Goal: Find specific page/section: Find specific page/section

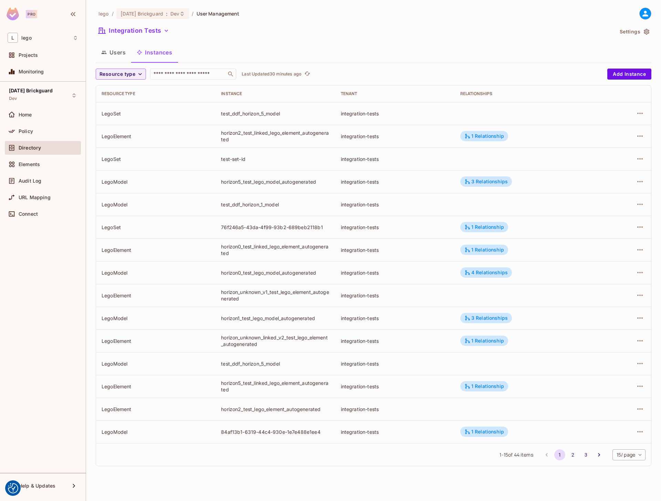
click at [190, 43] on div "lego / 08.01.11 Brickguard : Dev / User Management Integration Tests Settings U…" at bounding box center [374, 240] width 556 height 464
click at [308, 71] on icon "refresh" at bounding box center [307, 74] width 6 height 6
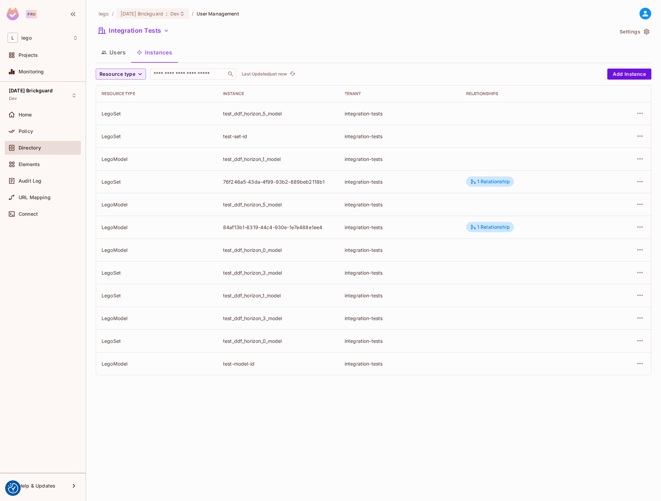
click at [126, 56] on button "Users" at bounding box center [113, 52] width 35 height 17
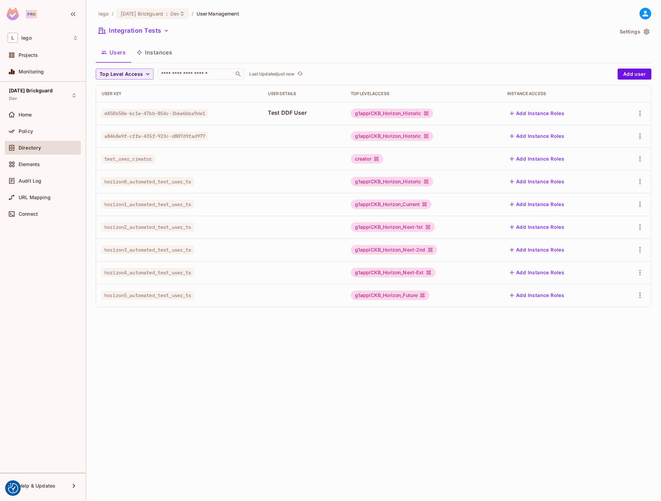
click at [161, 55] on button "Instances" at bounding box center [154, 52] width 46 height 17
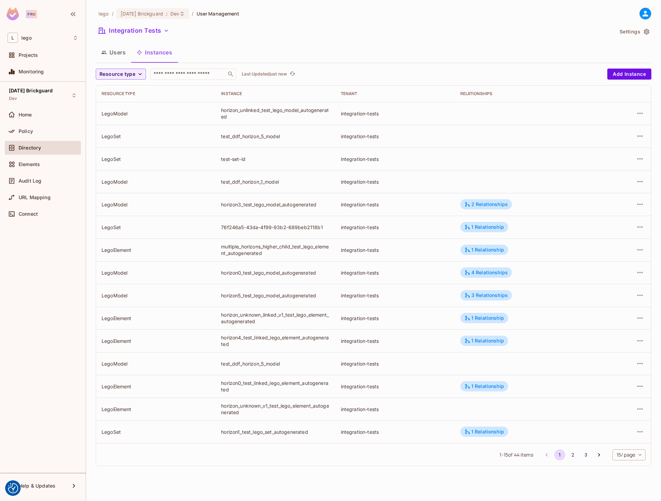
click at [258, 274] on div "horizon0_test_lego_model_autogenerated" at bounding box center [275, 272] width 108 height 7
click at [451, 59] on div "Users Instances" at bounding box center [374, 52] width 556 height 17
click at [303, 69] on div "Resource type ​ Last Updated 1 minute ago" at bounding box center [350, 74] width 508 height 11
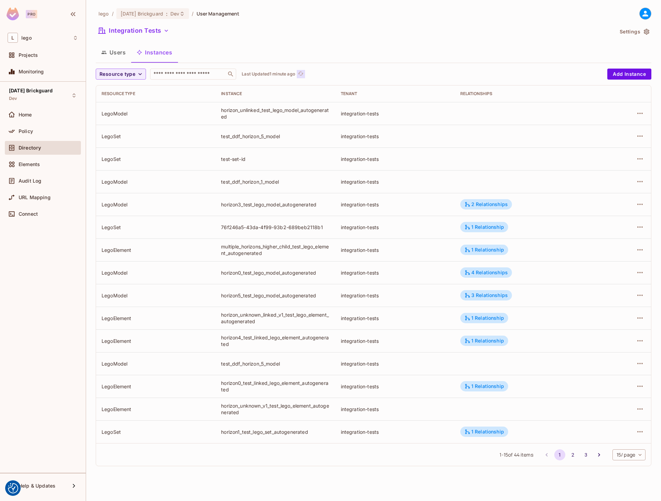
click at [302, 73] on icon "refresh" at bounding box center [301, 74] width 6 height 6
click at [574, 456] on button "2" at bounding box center [573, 454] width 11 height 11
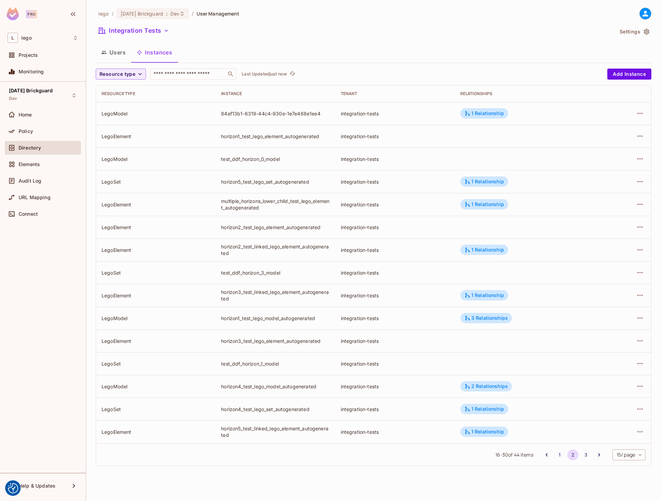
click at [133, 63] on div "lego / 08.01.11 Brickguard : Dev / User Management Integration Tests Settings U…" at bounding box center [374, 240] width 556 height 464
click at [132, 70] on span "Resource type" at bounding box center [118, 74] width 36 height 9
click at [117, 117] on span "LegoElement" at bounding box center [116, 119] width 30 height 7
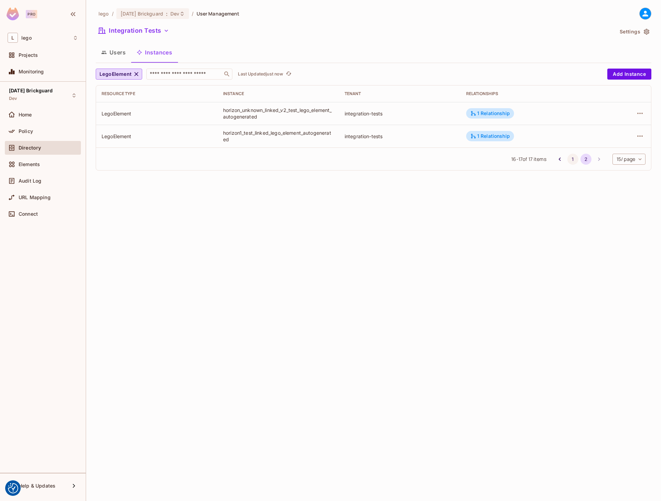
click at [573, 159] on button "1" at bounding box center [573, 159] width 11 height 11
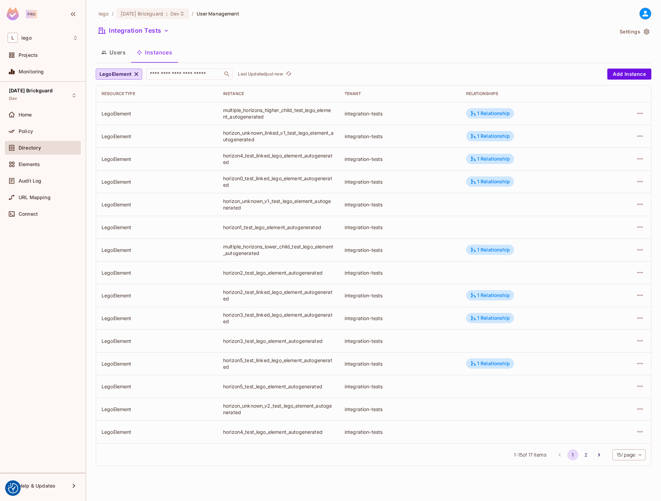
click at [311, 98] on th "Instance" at bounding box center [279, 93] width 122 height 17
click at [584, 456] on button "2" at bounding box center [586, 454] width 11 height 11
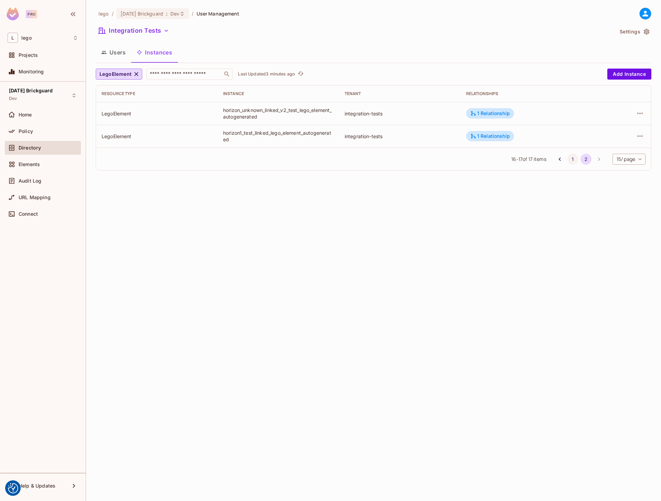
click at [568, 159] on button "1" at bounding box center [573, 159] width 11 height 11
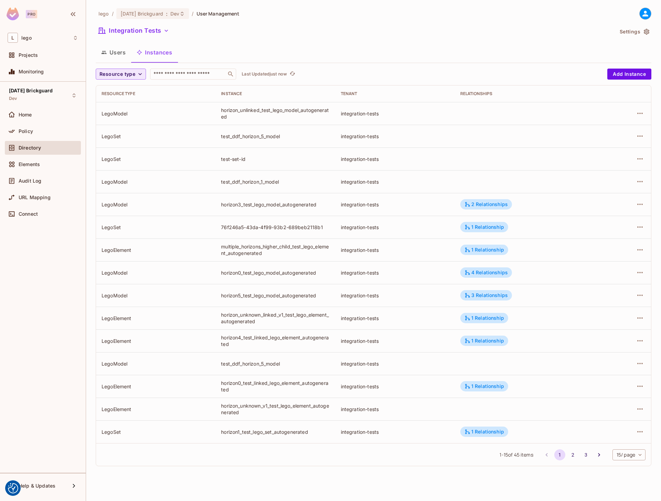
click at [115, 69] on button "Resource type" at bounding box center [121, 74] width 50 height 11
click at [121, 120] on span "LegoElement" at bounding box center [116, 119] width 30 height 7
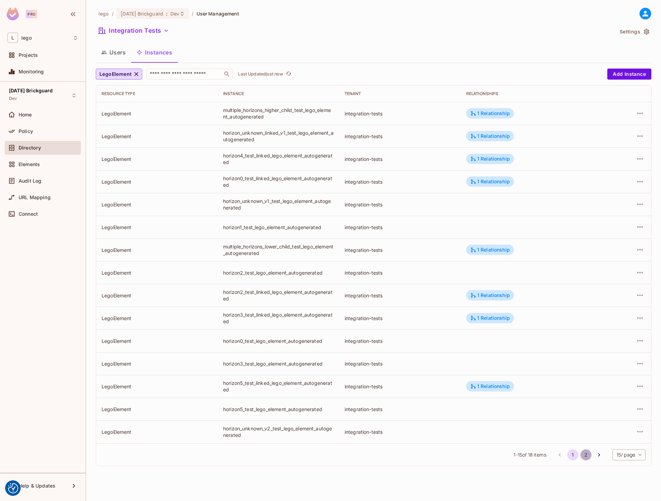
click at [586, 456] on button "2" at bounding box center [586, 454] width 11 height 11
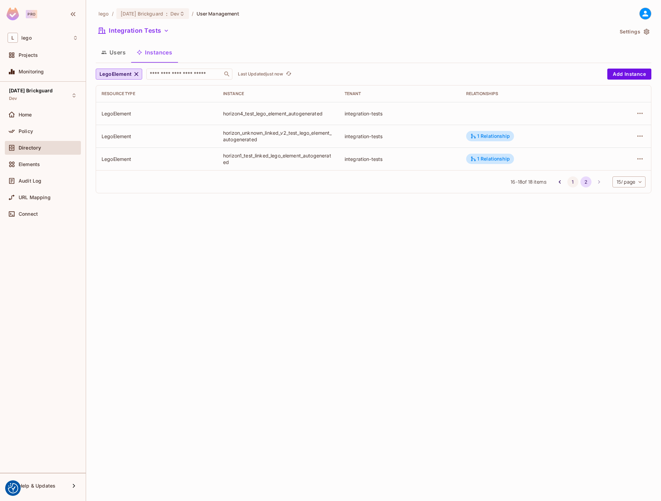
click at [569, 181] on button "1" at bounding box center [573, 181] width 11 height 11
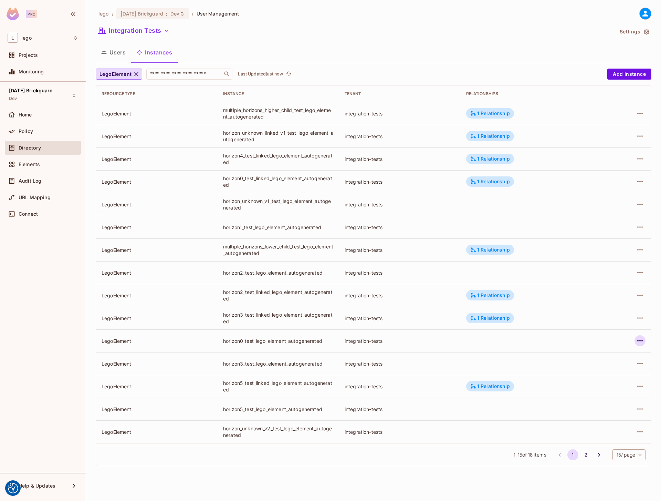
click at [637, 337] on icon "button" at bounding box center [640, 340] width 8 height 8
click at [593, 376] on span "Edit Attributes" at bounding box center [590, 371] width 38 height 11
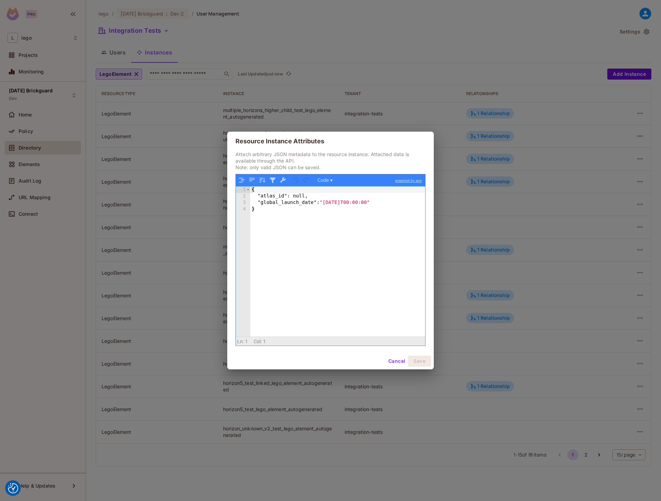
click at [390, 361] on button "Cancel" at bounding box center [397, 360] width 22 height 11
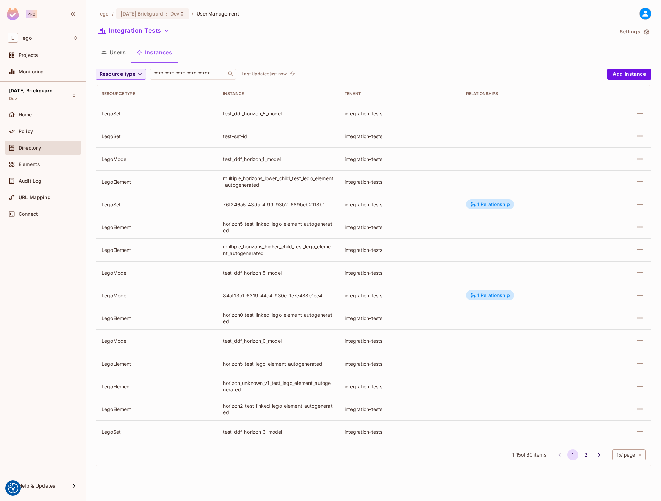
click at [117, 55] on button "Users" at bounding box center [113, 52] width 35 height 17
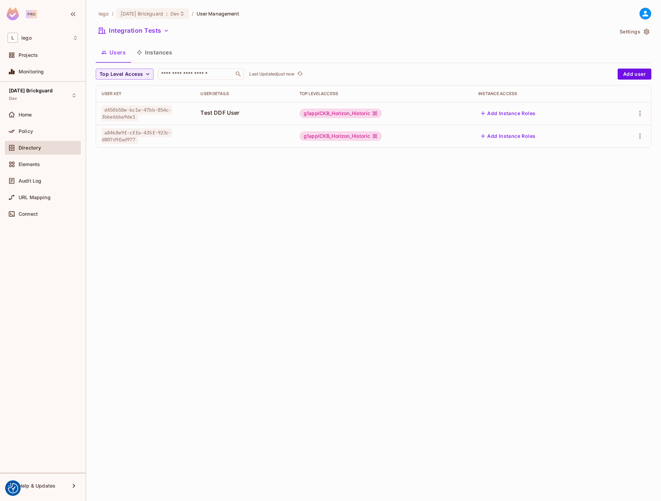
click at [154, 50] on button "Instances" at bounding box center [154, 52] width 46 height 17
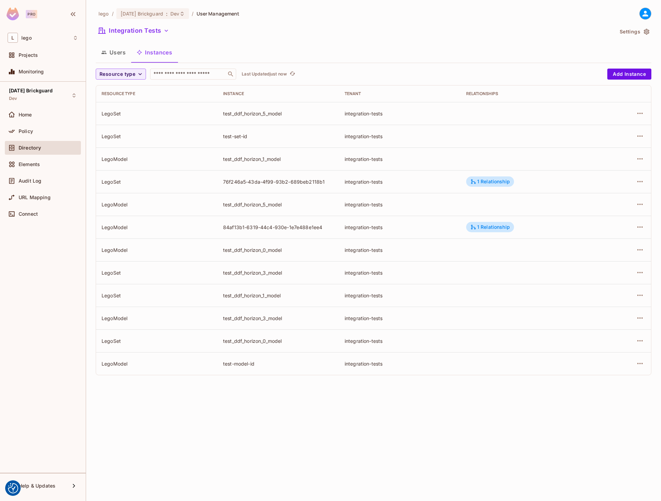
click at [336, 404] on div "lego / 08.01.11 Brickguard : Dev / User Management Integration Tests Settings U…" at bounding box center [373, 250] width 575 height 501
click at [114, 53] on button "Users" at bounding box center [113, 52] width 35 height 17
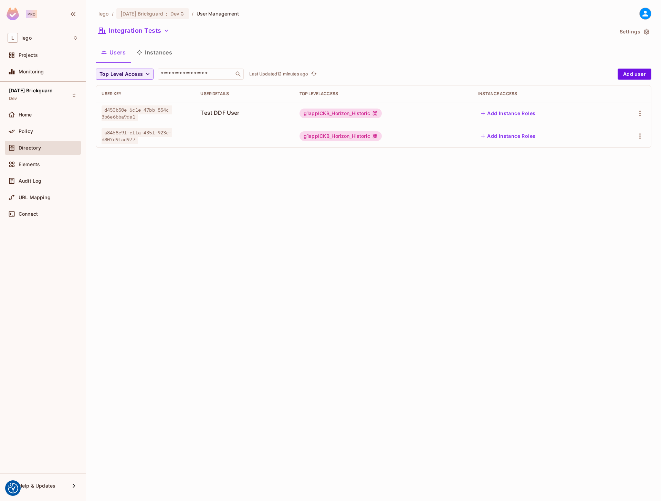
click at [218, 221] on div "lego / [DATE] Brickguard : Dev / User Management Integration Tests Settings Use…" at bounding box center [373, 250] width 575 height 501
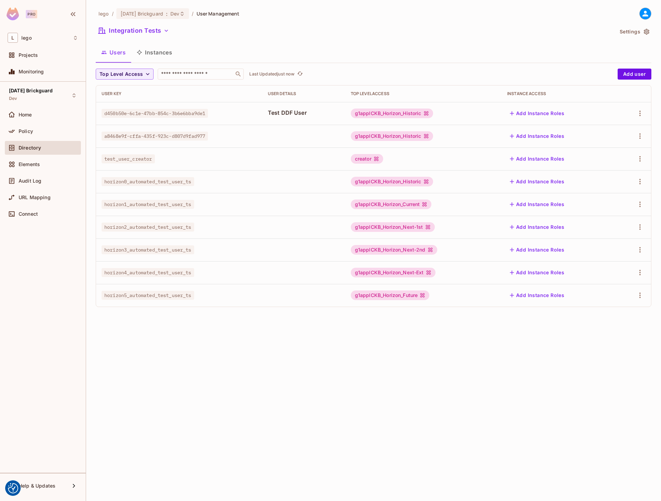
click at [155, 54] on button "Instances" at bounding box center [154, 52] width 46 height 17
